Goal: Task Accomplishment & Management: Manage account settings

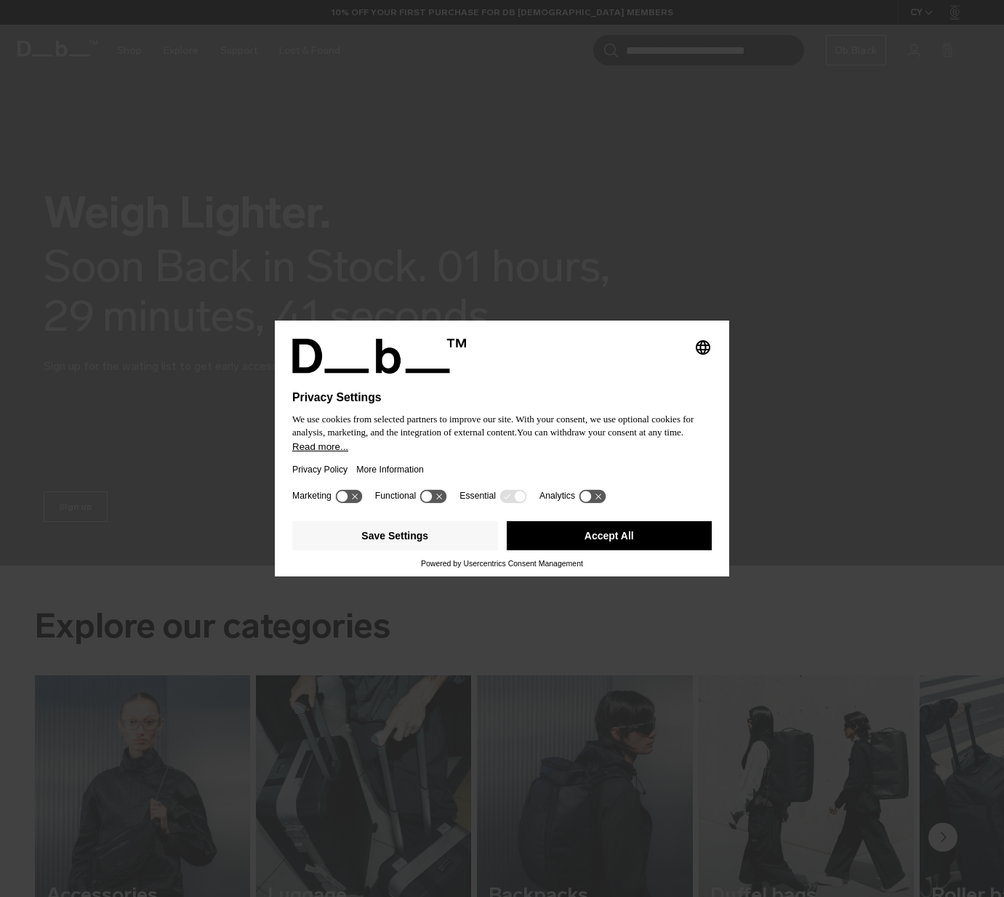
click at [655, 541] on button "Accept All" at bounding box center [610, 535] width 206 height 29
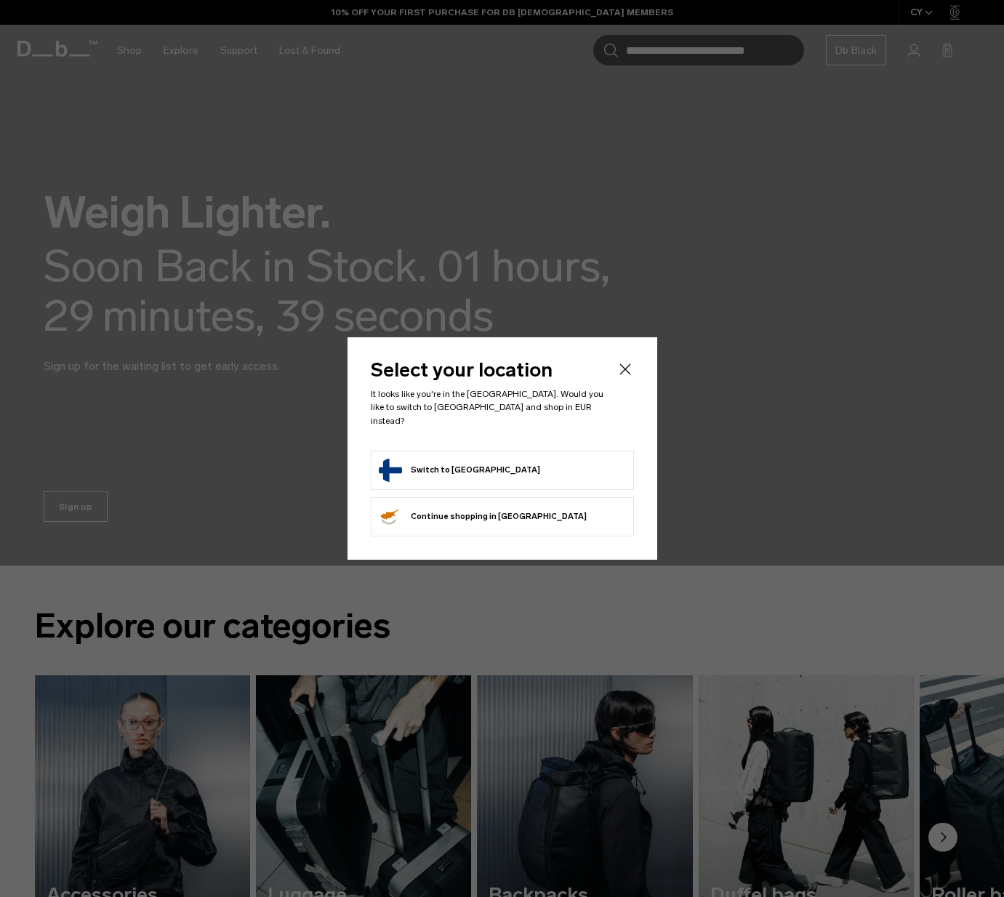
click at [919, 89] on div at bounding box center [502, 448] width 1004 height 897
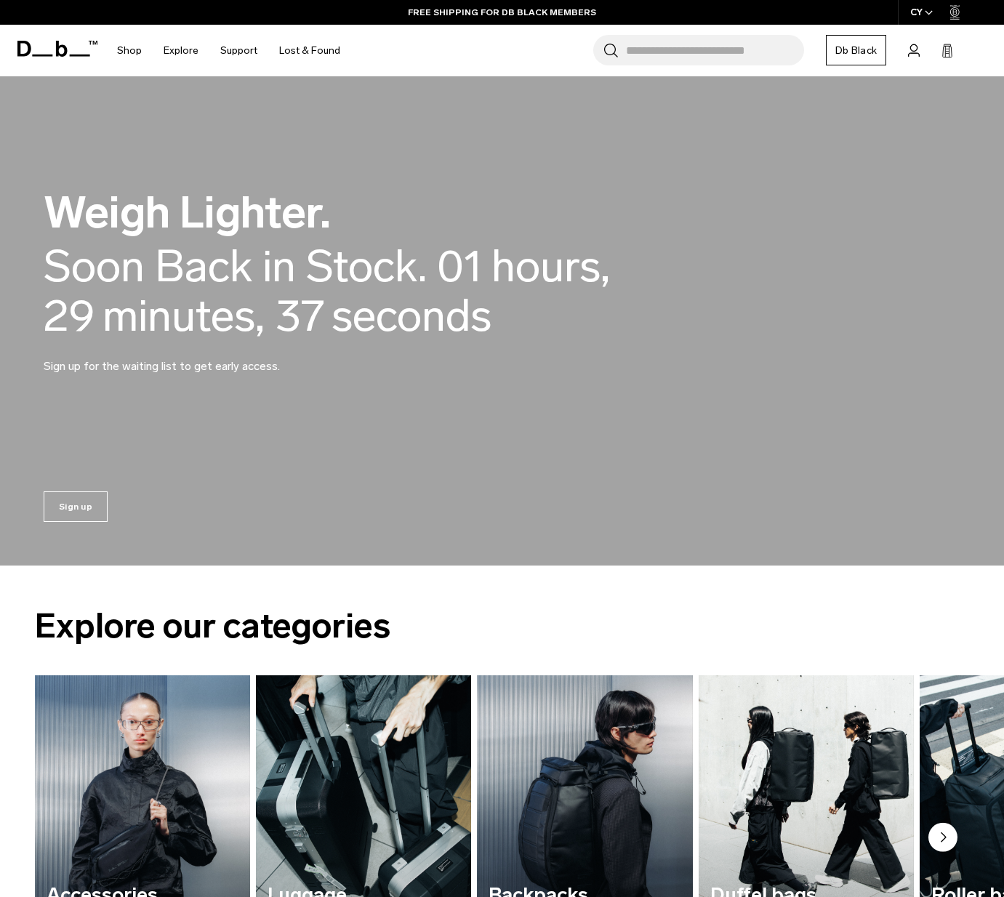
click at [914, 47] on icon at bounding box center [914, 51] width 12 height 14
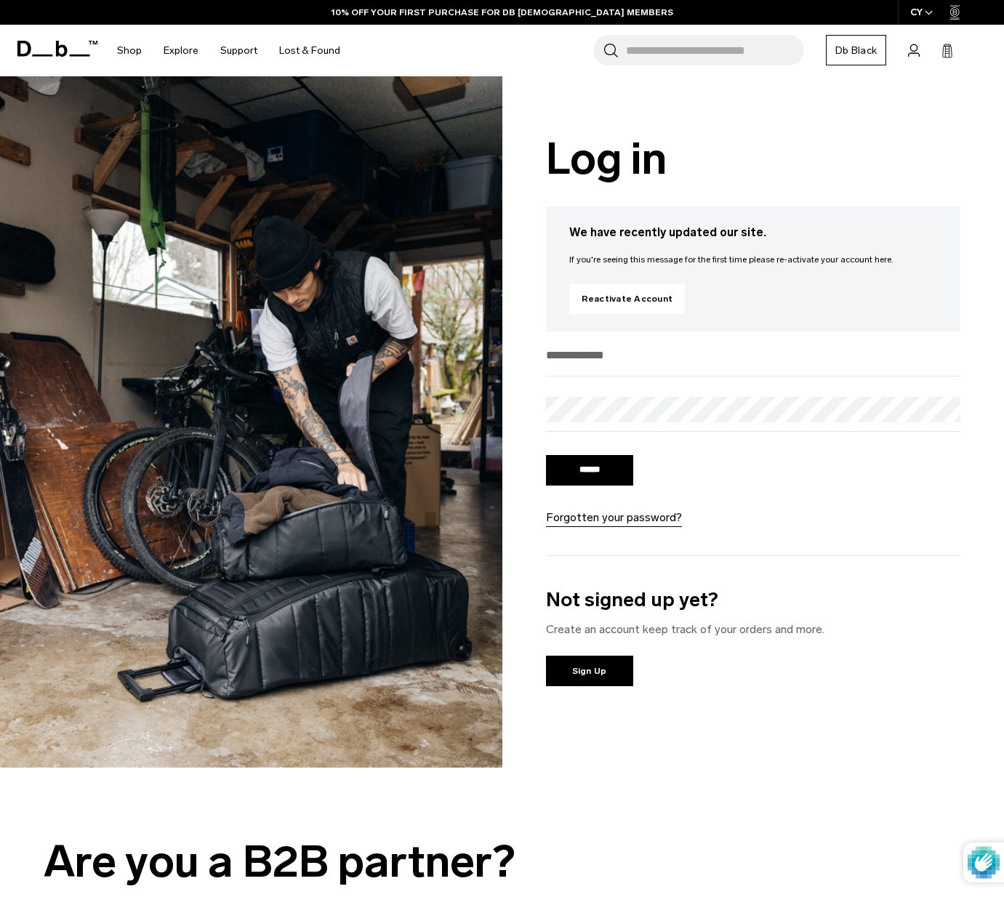
click at [625, 359] on input "email" at bounding box center [753, 355] width 415 height 24
click at [632, 876] on div "Are you a B2B partner?" at bounding box center [371, 862] width 655 height 49
